Goal: Find contact information: Obtain details needed to contact an individual or organization

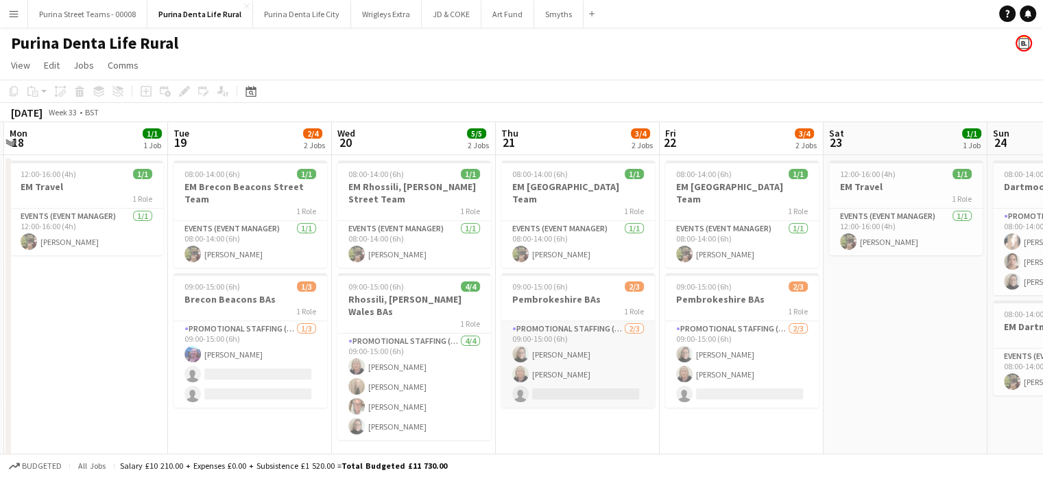
scroll to position [16, 0]
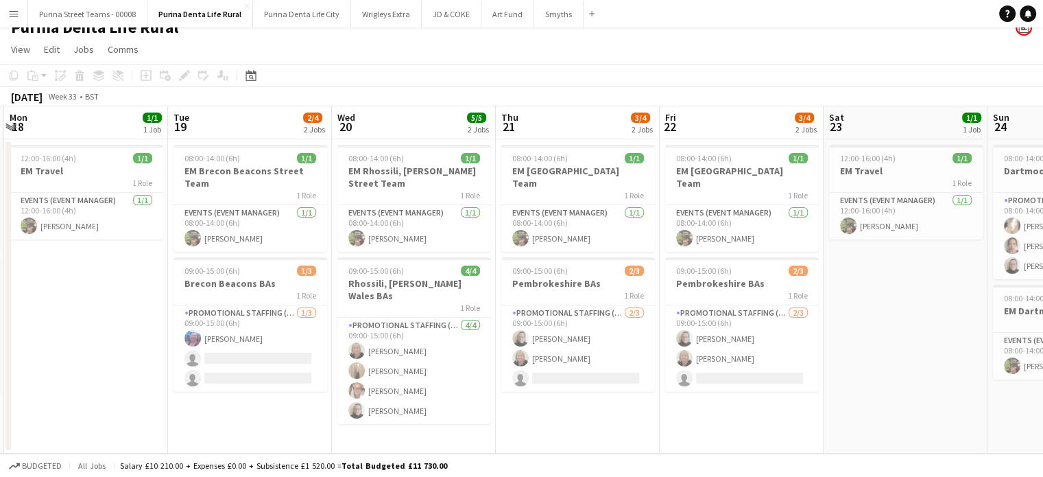
drag, startPoint x: 8, startPoint y: 8, endPoint x: 11, endPoint y: 15, distance: 8.0
click at [8, 8] on button "Menu" at bounding box center [13, 13] width 27 height 27
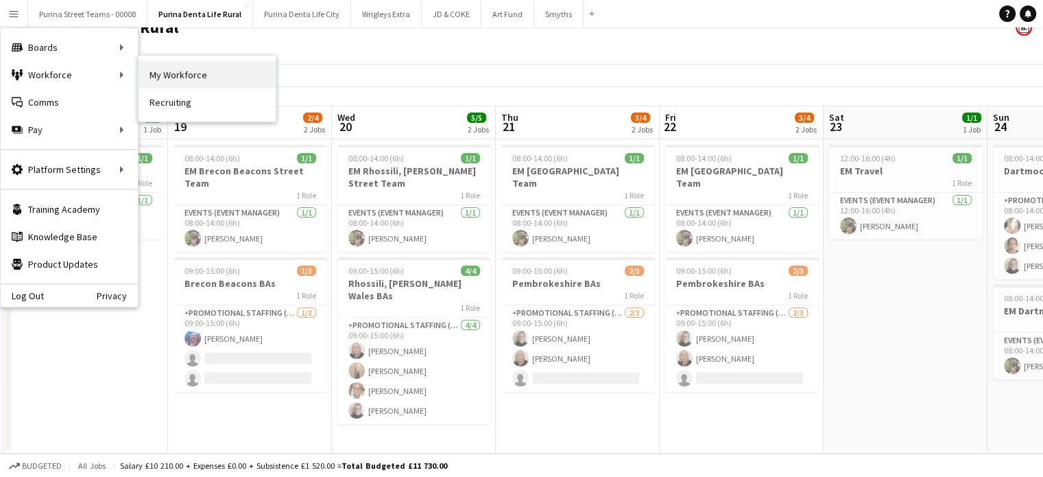
click at [193, 73] on link "My Workforce" at bounding box center [207, 74] width 137 height 27
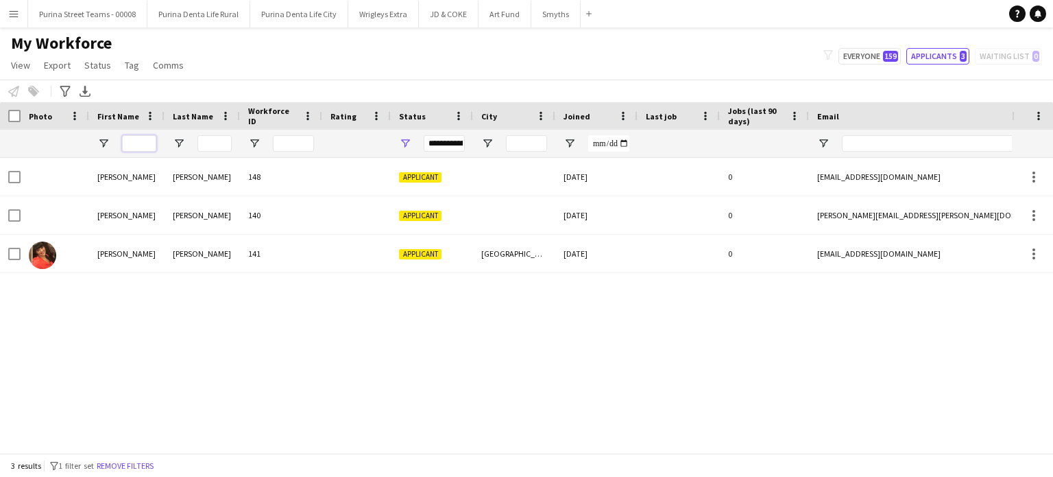
click at [149, 139] on input "First Name Filter Input" at bounding box center [139, 143] width 34 height 16
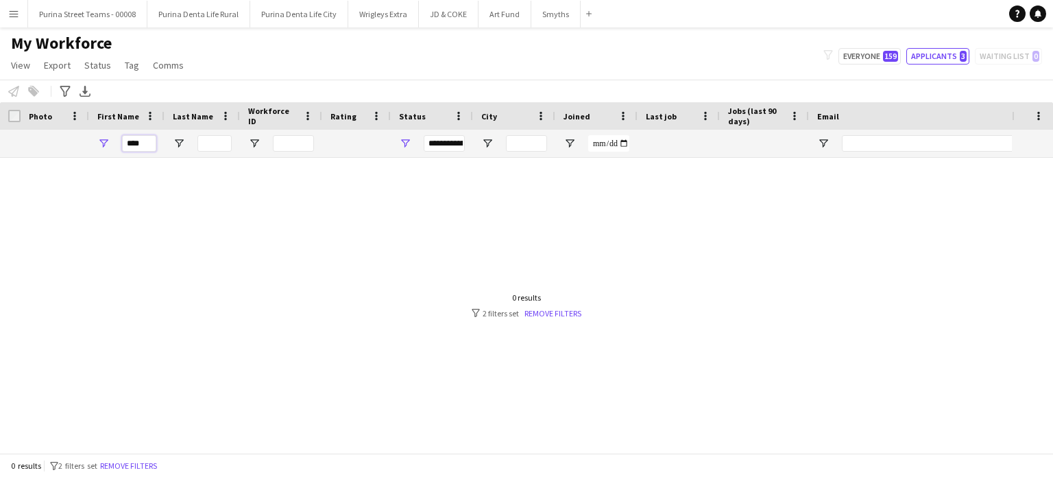
type input "****"
click at [142, 143] on input "****" at bounding box center [139, 143] width 34 height 16
click at [852, 56] on button "Everyone 159" at bounding box center [870, 56] width 62 height 16
type input "**********"
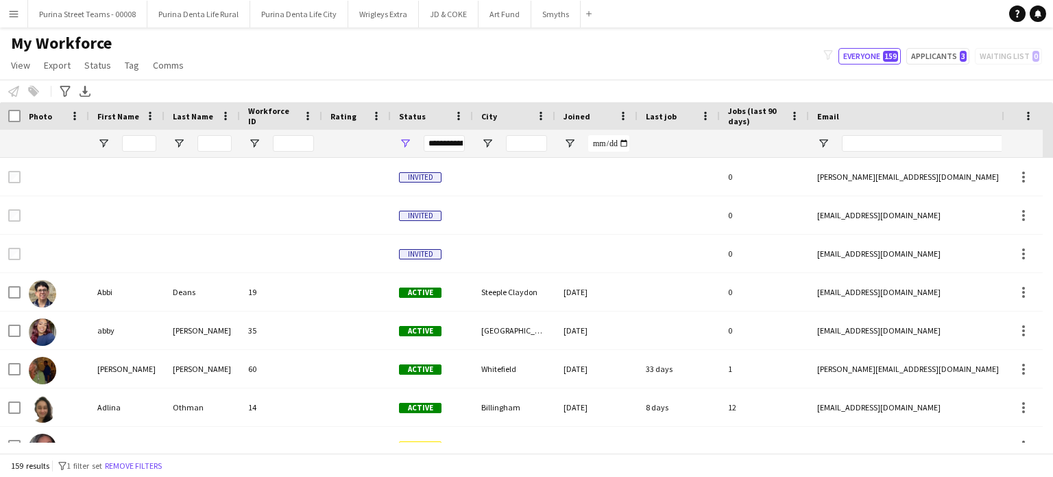
click at [152, 135] on div at bounding box center [126, 143] width 75 height 27
click at [151, 139] on input "First Name Filter Input" at bounding box center [139, 143] width 34 height 16
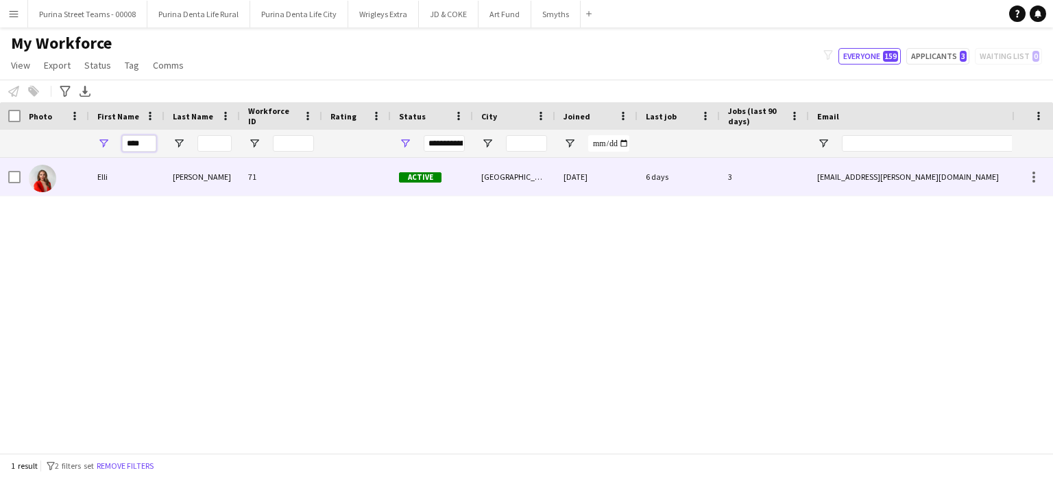
type input "****"
click at [101, 180] on div "Elli" at bounding box center [126, 177] width 75 height 38
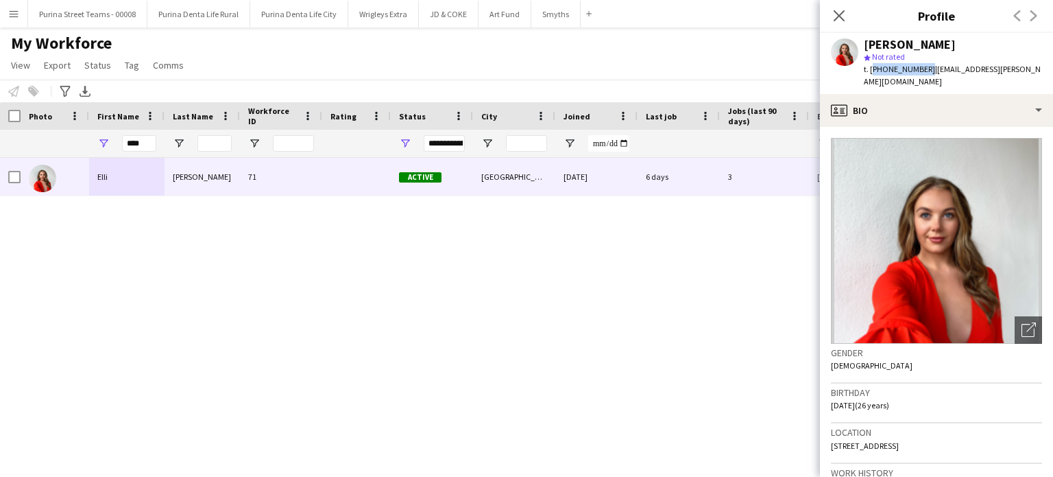
drag, startPoint x: 922, startPoint y: 71, endPoint x: 870, endPoint y: 71, distance: 52.1
click at [870, 71] on span "t. [PHONE_NUMBER]" at bounding box center [899, 69] width 71 height 10
copy span "[PHONE_NUMBER]"
click at [834, 13] on icon "Close pop-in" at bounding box center [838, 15] width 13 height 13
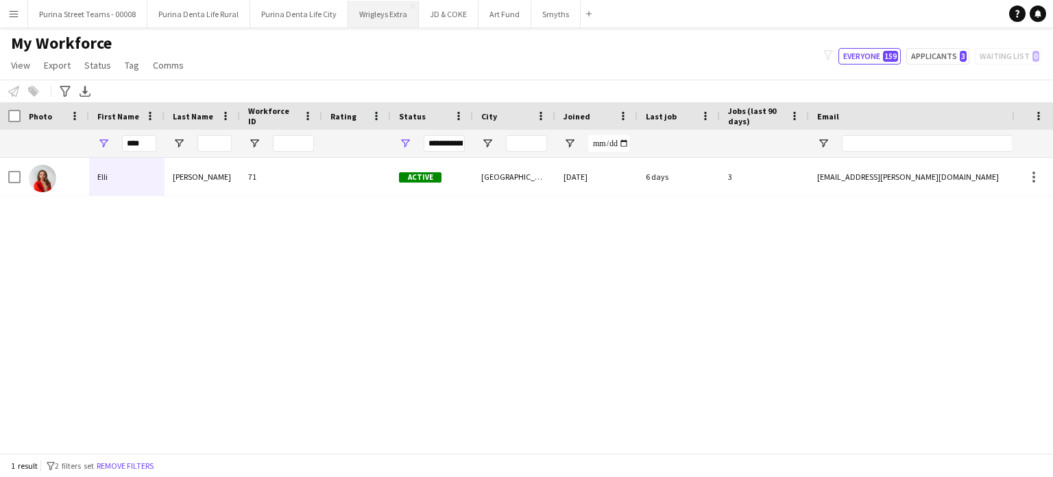
click at [370, 14] on button "Wrigleys Extra Close" at bounding box center [383, 14] width 71 height 27
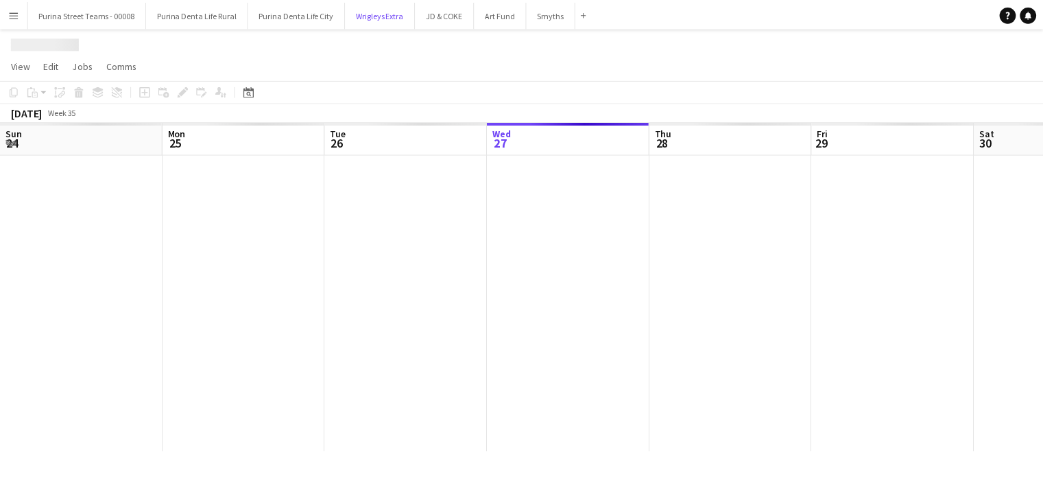
scroll to position [0, 328]
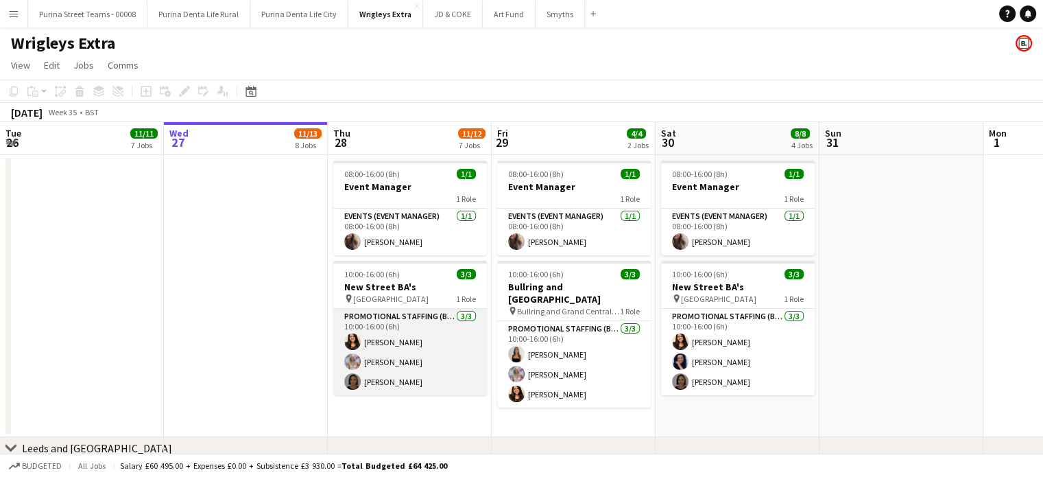
click at [385, 381] on app-card-role "Promotional Staffing (Brand Ambassadors) [DATE] 10:00-16:00 (6h) [PERSON_NAME] …" at bounding box center [410, 352] width 154 height 86
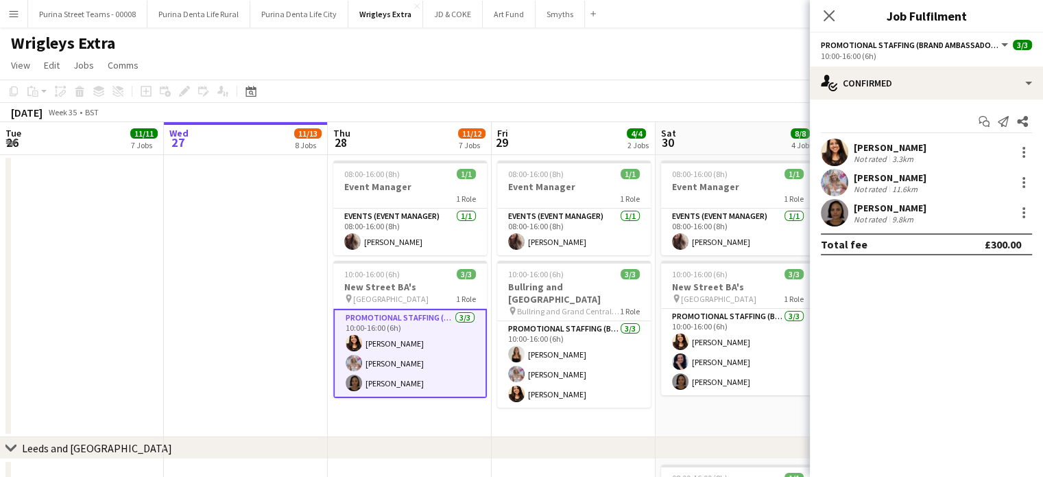
click at [886, 206] on div "[PERSON_NAME]" at bounding box center [890, 208] width 73 height 12
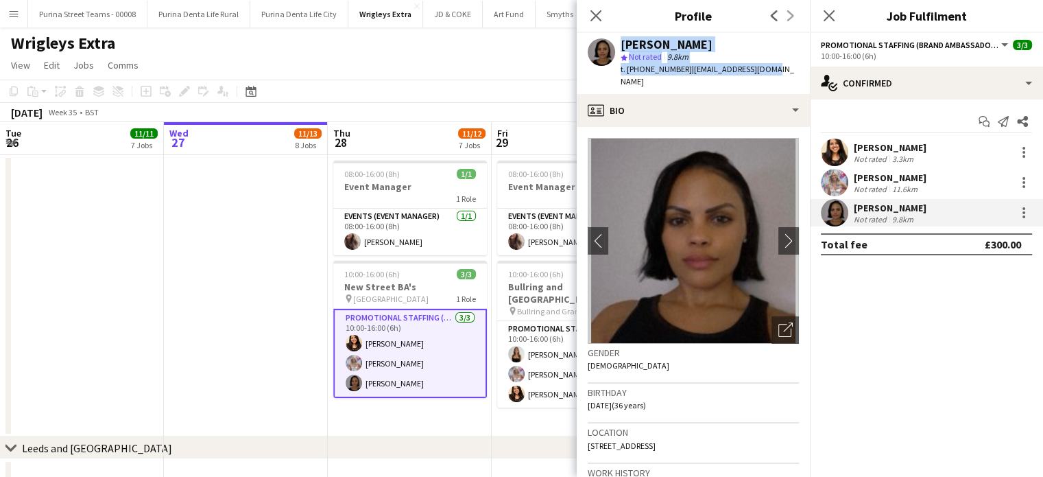
drag, startPoint x: 760, startPoint y: 67, endPoint x: 606, endPoint y: 36, distance: 156.7
click at [605, 36] on div "[PERSON_NAME] star Not rated 9.8km t. [PHONE_NUMBER] | [EMAIL_ADDRESS][DOMAIN_N…" at bounding box center [693, 63] width 233 height 61
click at [762, 65] on span "| [EMAIL_ADDRESS][DOMAIN_NAME]" at bounding box center [707, 75] width 173 height 23
drag, startPoint x: 680, startPoint y: 69, endPoint x: 621, endPoint y: 46, distance: 63.4
click at [621, 46] on div "[PERSON_NAME] star Not rated 9.8km t. [PHONE_NUMBER] | [EMAIL_ADDRESS][DOMAIN_N…" at bounding box center [710, 63] width 178 height 50
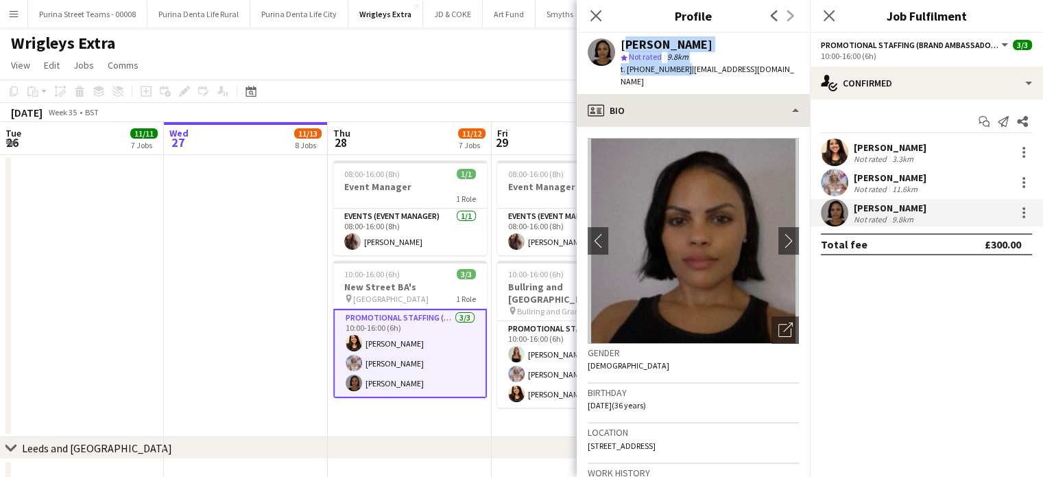
copy div "[PERSON_NAME] star Not rated 9.8km t. [PHONE_NUMBER]"
